Goal: Task Accomplishment & Management: Complete application form

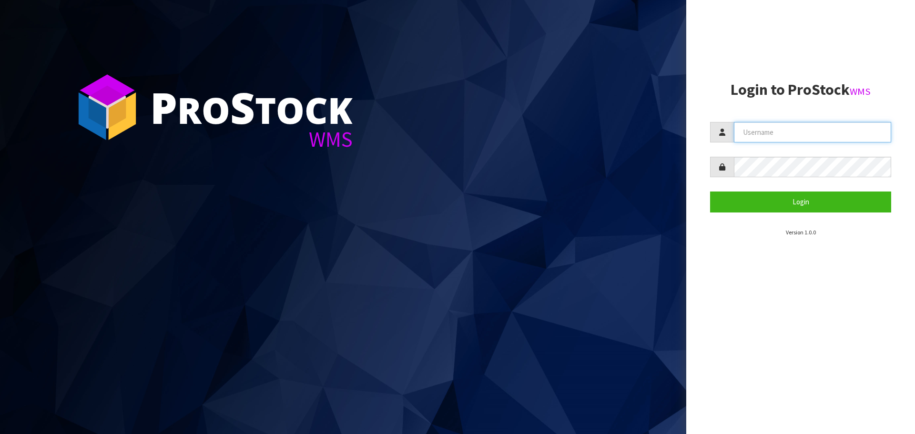
click at [765, 133] on input "text" at bounding box center [812, 132] width 157 height 20
type input "PACIFICBIOLOGICS"
click at [710, 192] on button "Login" at bounding box center [800, 202] width 181 height 20
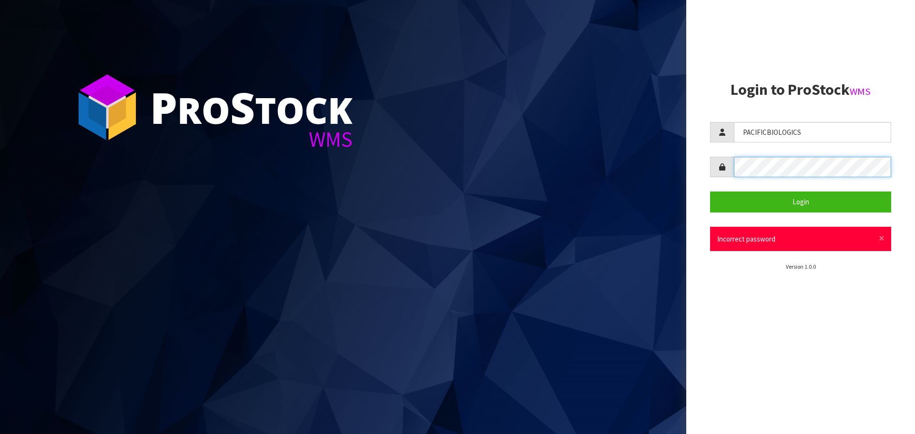
click at [448, 106] on div "P ro S tock WMS Login to ProStock WMS PACIFICBIOLOGICS Login × Close Incorrect …" at bounding box center [457, 217] width 915 height 434
click at [710, 192] on button "Login" at bounding box center [800, 202] width 181 height 20
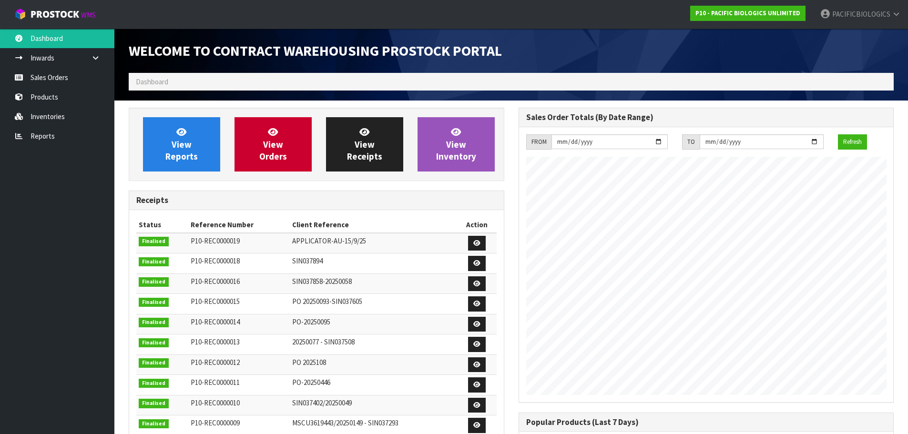
scroll to position [529, 389]
click at [63, 75] on link "Sales Orders" at bounding box center [57, 78] width 114 height 20
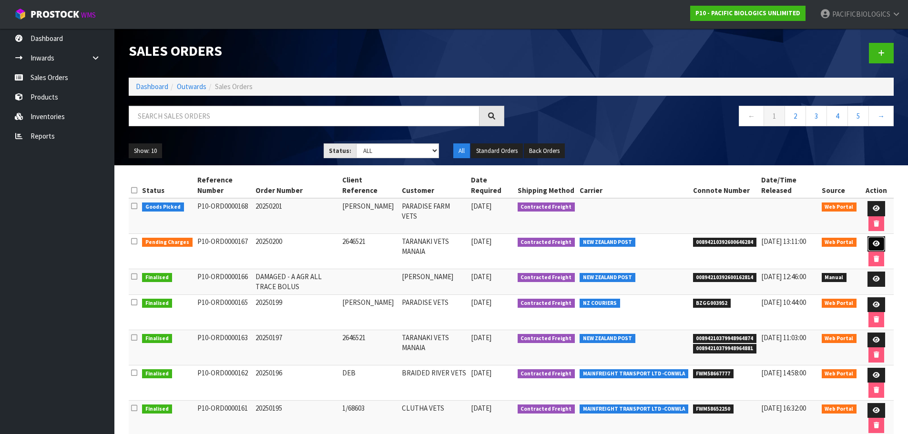
click at [873, 241] on icon at bounding box center [876, 244] width 7 height 6
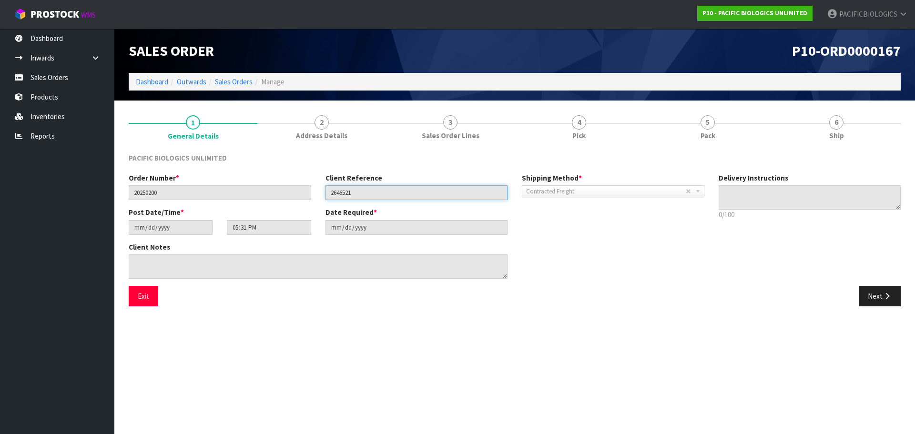
drag, startPoint x: 348, startPoint y: 192, endPoint x: 311, endPoint y: 191, distance: 37.2
click at [311, 191] on div "Order Number * 20250200 Client Reference 2646521 Shipping Method * Pickup Contr…" at bounding box center [417, 190] width 590 height 34
click at [879, 300] on button "Next" at bounding box center [880, 296] width 42 height 20
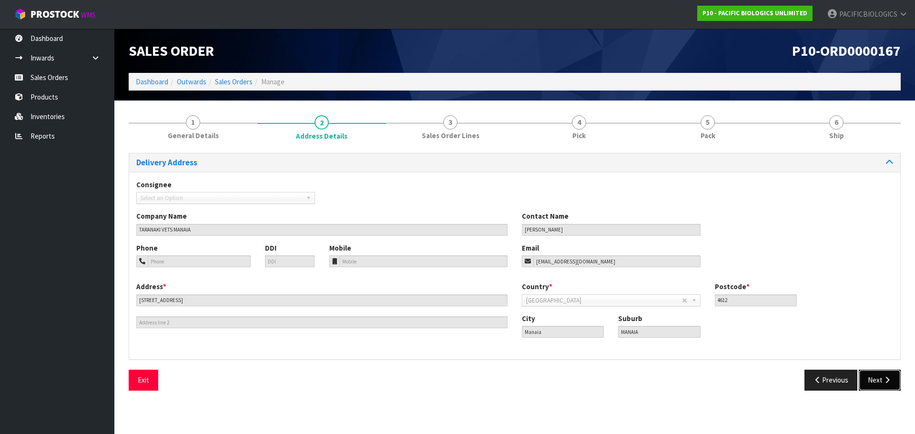
click at [870, 379] on button "Next" at bounding box center [880, 380] width 42 height 20
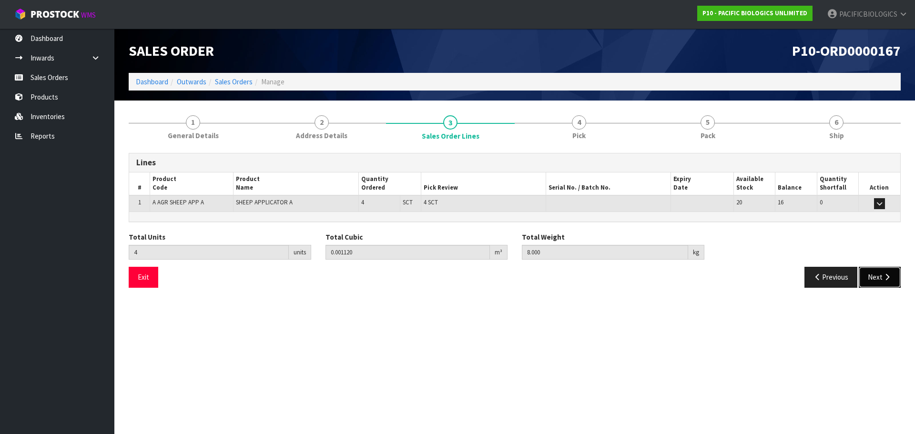
click at [885, 283] on button "Next" at bounding box center [880, 277] width 42 height 20
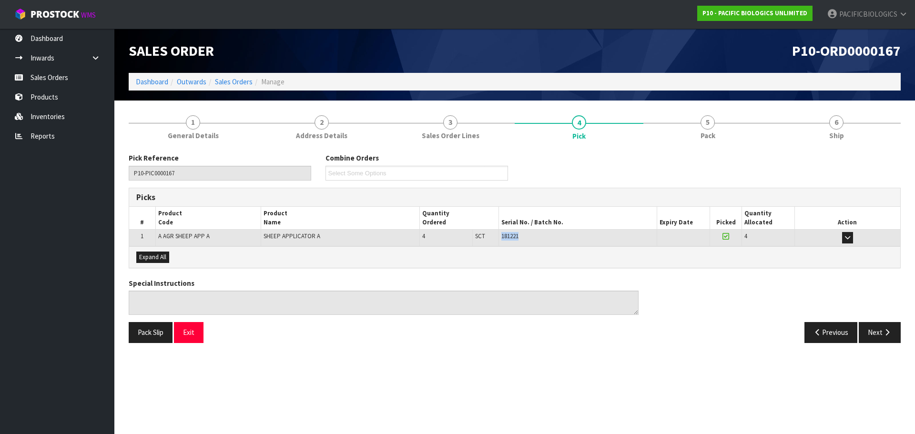
drag, startPoint x: 532, startPoint y: 234, endPoint x: 485, endPoint y: 236, distance: 47.7
click at [485, 236] on tr "1 A AGR SHEEP APP A SHEEP APPLICATOR A 4 SCT 4 SCT 181221 37-34-2-A 16 4 Pick" at bounding box center [514, 238] width 771 height 17
copy tr "4 SCT 181221"
click at [66, 76] on link "Sales Orders" at bounding box center [57, 78] width 114 height 20
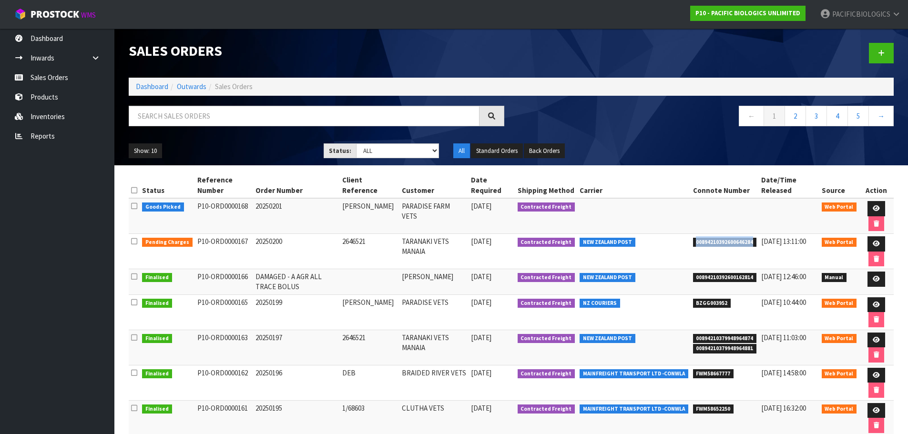
drag, startPoint x: 753, startPoint y: 244, endPoint x: 694, endPoint y: 247, distance: 59.2
click at [694, 247] on td "00894210392600646284" at bounding box center [725, 251] width 69 height 35
copy span "00894210392600646284"
drag, startPoint x: 390, startPoint y: 206, endPoint x: 354, endPoint y: 204, distance: 36.3
click at [354, 204] on td "[PERSON_NAME]" at bounding box center [370, 216] width 60 height 36
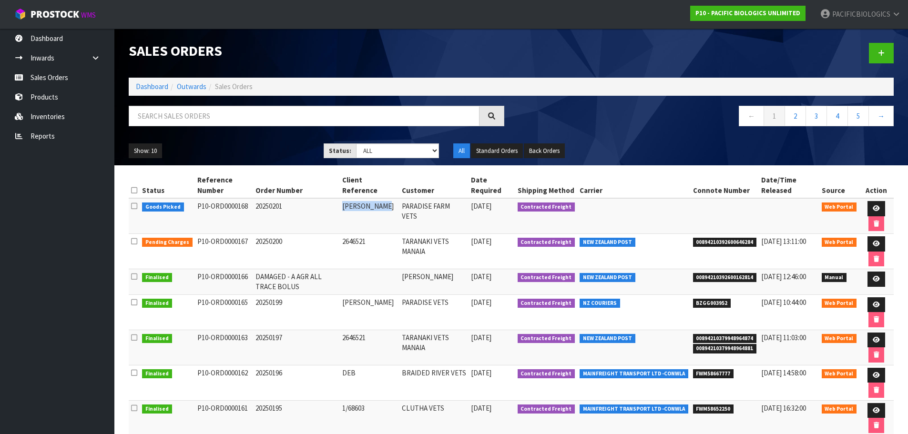
copy td "[PERSON_NAME]"
click at [877, 207] on icon at bounding box center [876, 208] width 7 height 6
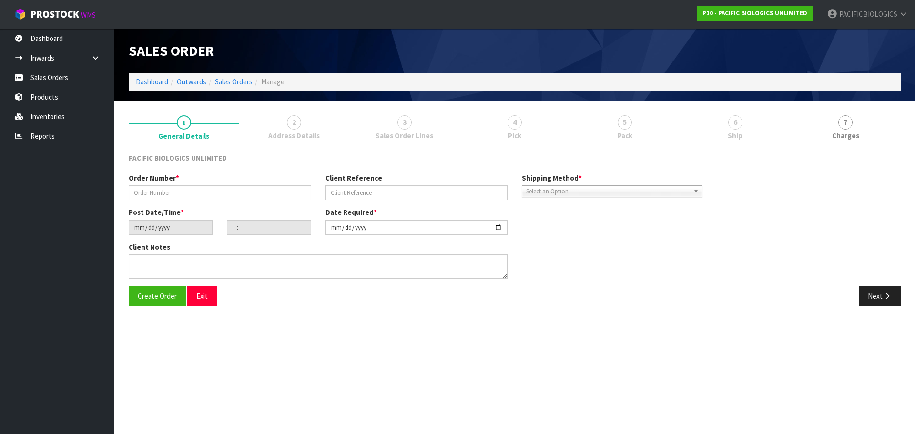
type input "20250201"
type input "[PERSON_NAME]"
type input "[DATE]"
type input "11:52:00.000"
type input "[DATE]"
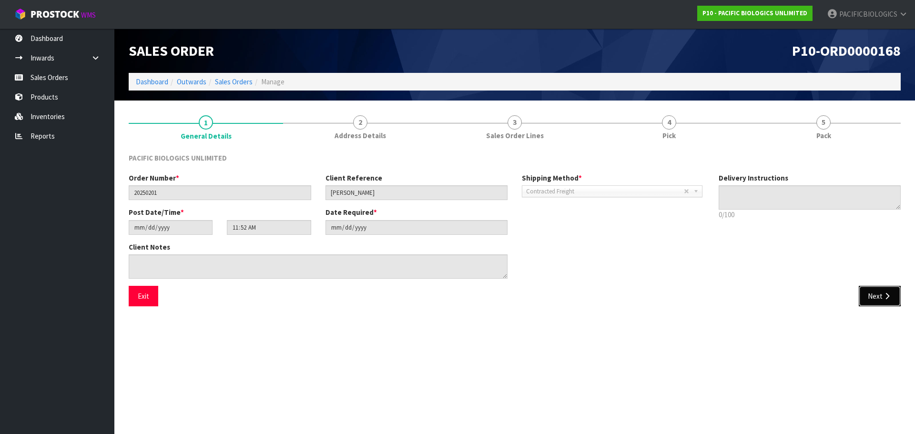
click at [870, 298] on button "Next" at bounding box center [880, 296] width 42 height 20
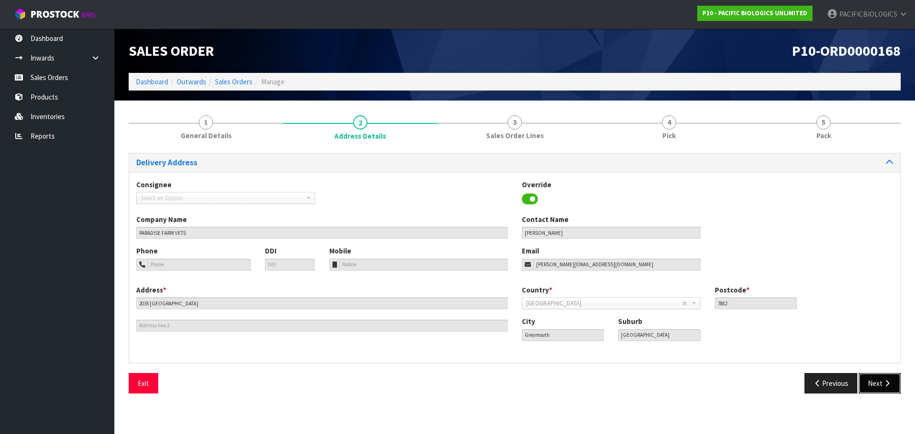
click at [880, 381] on button "Next" at bounding box center [880, 383] width 42 height 20
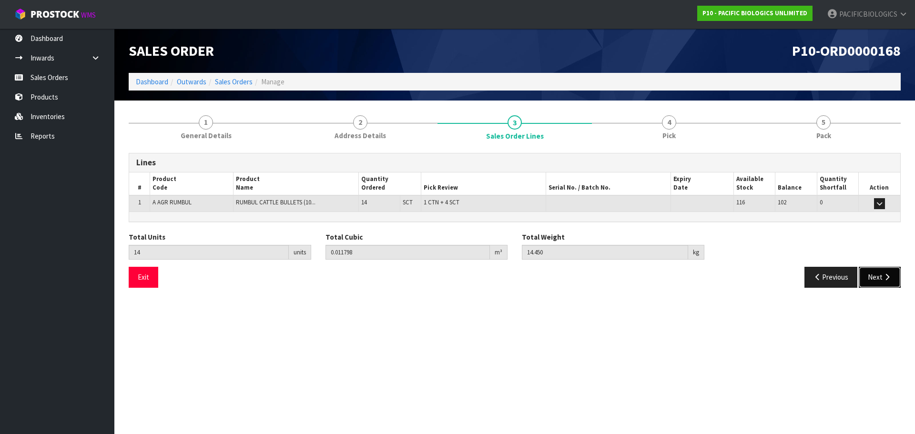
click at [872, 278] on button "Next" at bounding box center [880, 277] width 42 height 20
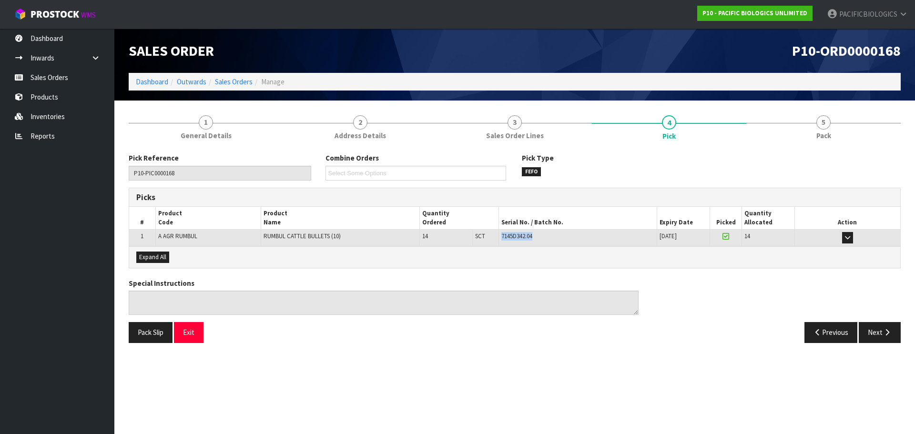
drag, startPoint x: 531, startPoint y: 239, endPoint x: 501, endPoint y: 242, distance: 29.7
click at [501, 242] on td "7145D342.04" at bounding box center [578, 238] width 158 height 17
copy span "7145D342.04"
click at [876, 341] on button "Next" at bounding box center [880, 332] width 42 height 20
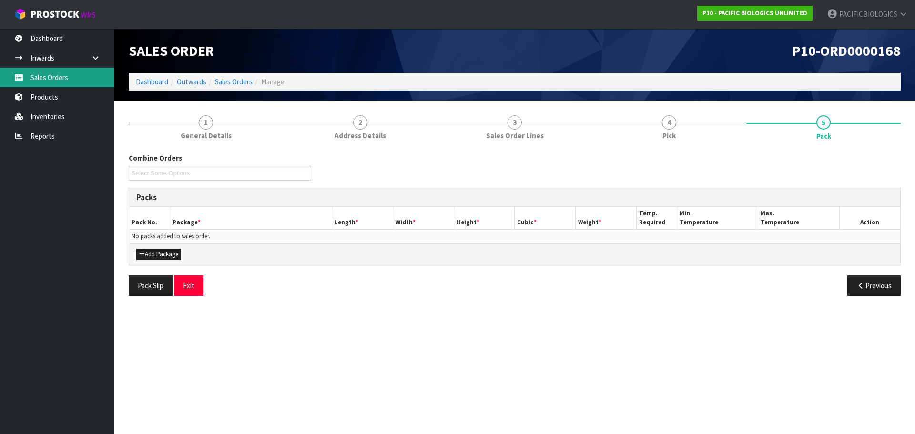
click at [52, 78] on link "Sales Orders" at bounding box center [57, 78] width 114 height 20
